Goal: Task Accomplishment & Management: Manage account settings

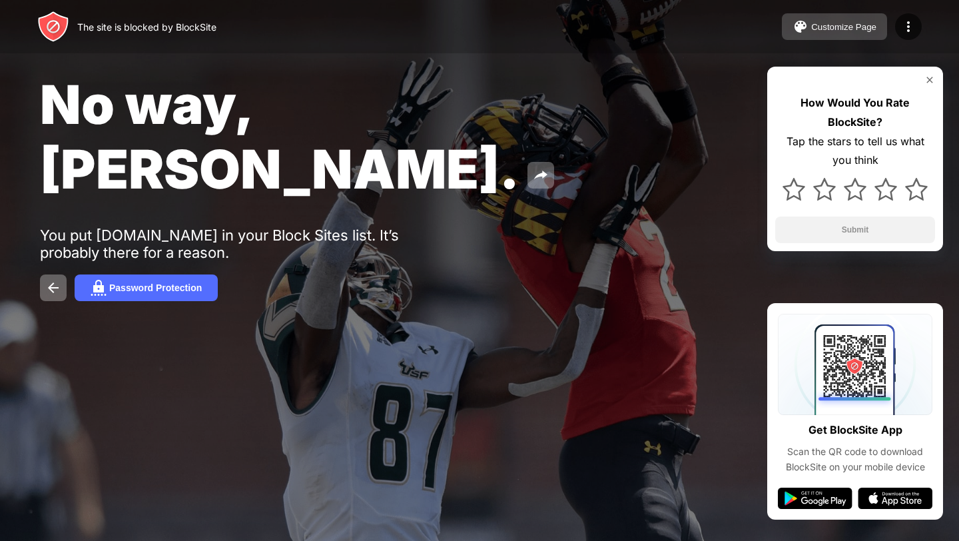
click at [819, 21] on button "Customize Page" at bounding box center [833, 26] width 105 height 27
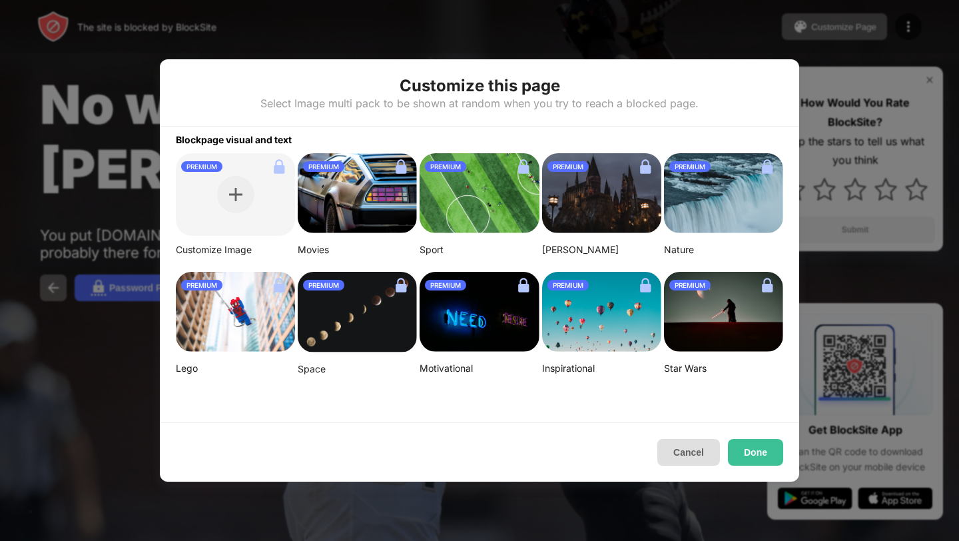
click at [681, 449] on button "Cancel" at bounding box center [688, 452] width 63 height 27
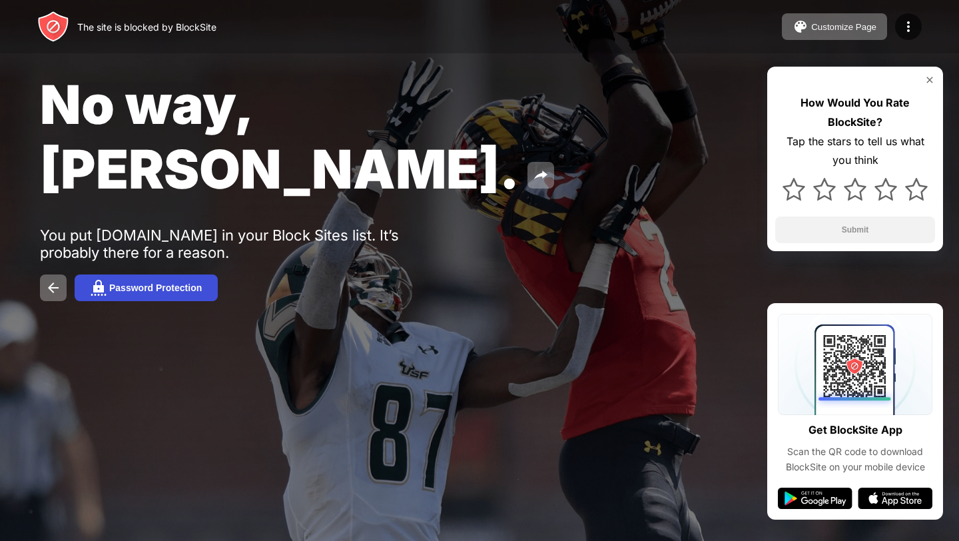
click at [189, 274] on button "Password Protection" at bounding box center [146, 287] width 143 height 27
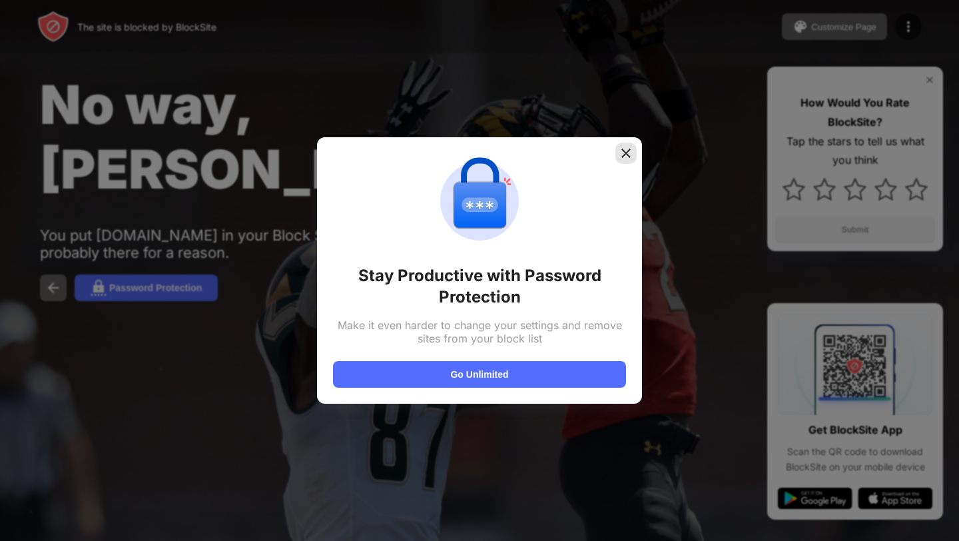
click at [628, 151] on img at bounding box center [625, 152] width 13 height 13
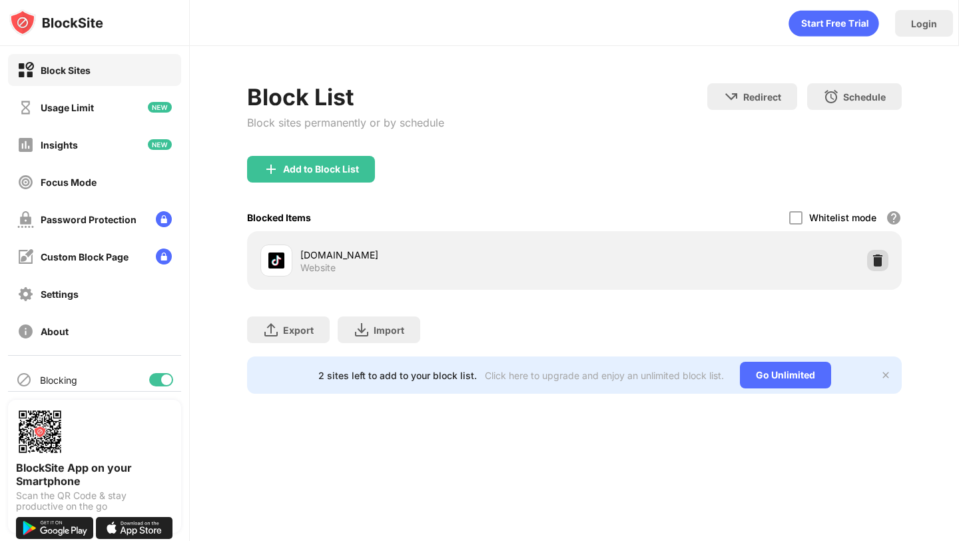
click at [872, 264] on img at bounding box center [877, 260] width 13 height 13
